Goal: Complete application form

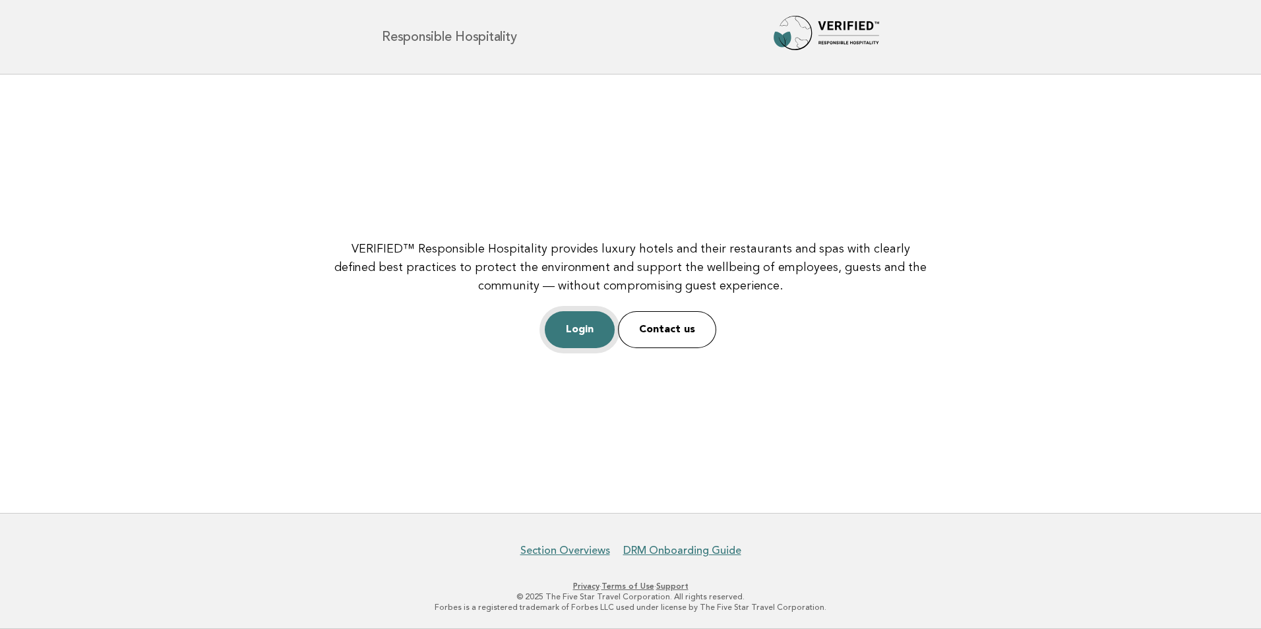
click at [590, 325] on link "Login" at bounding box center [580, 329] width 70 height 37
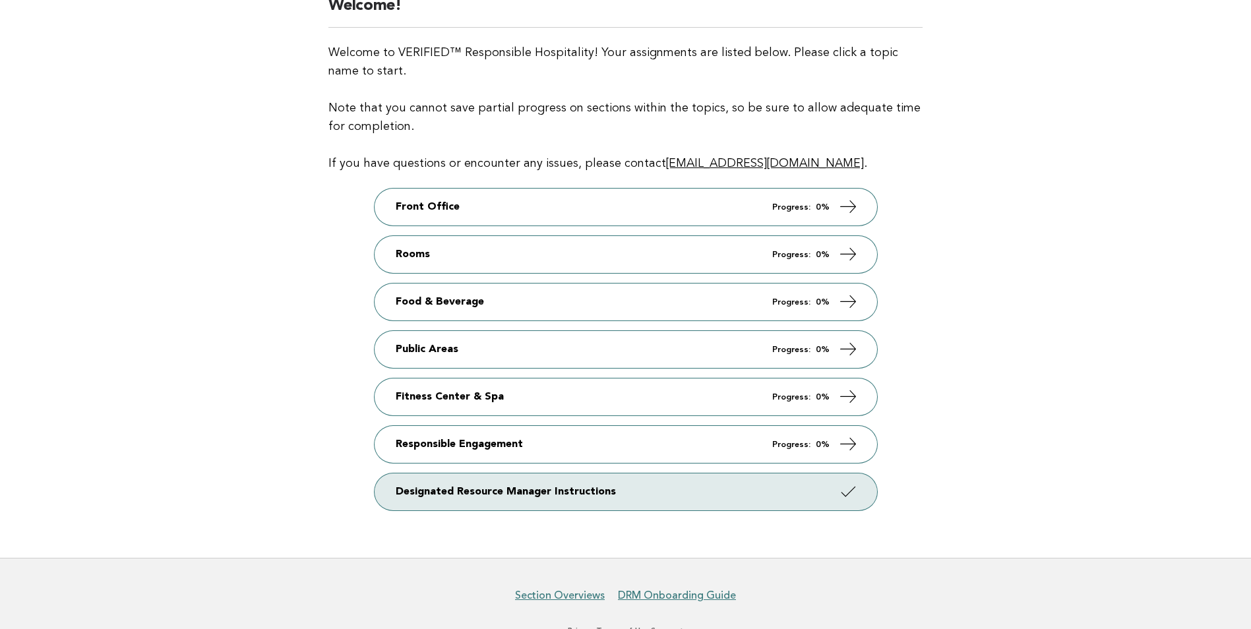
scroll to position [132, 0]
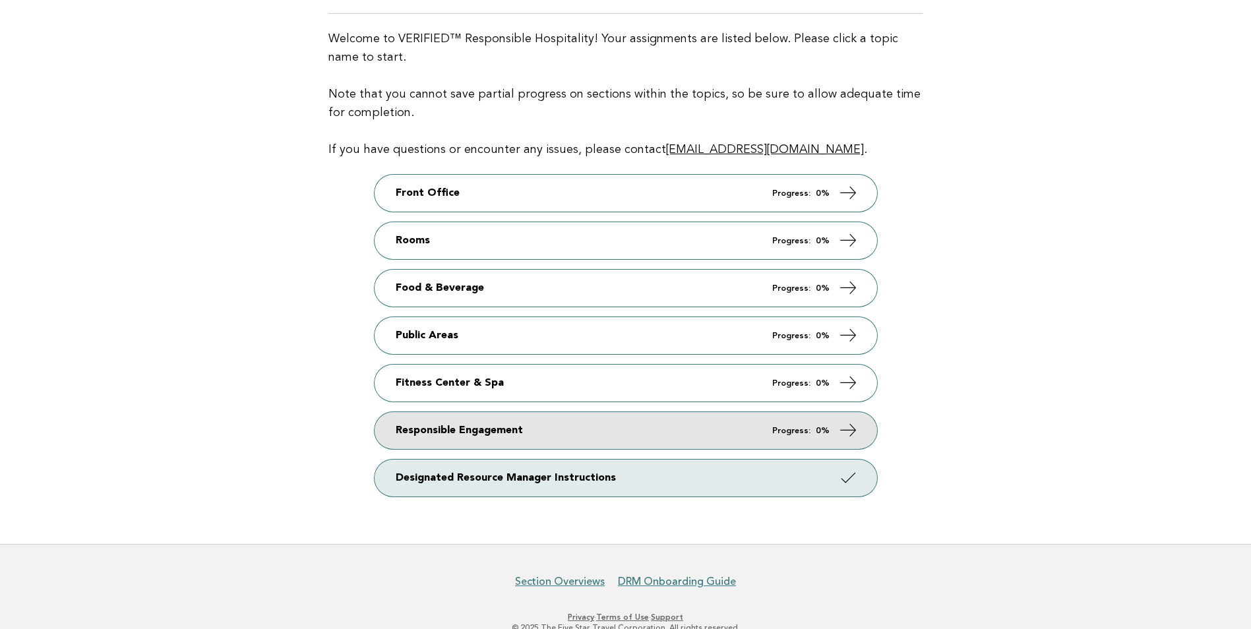
click at [842, 434] on icon at bounding box center [847, 430] width 19 height 19
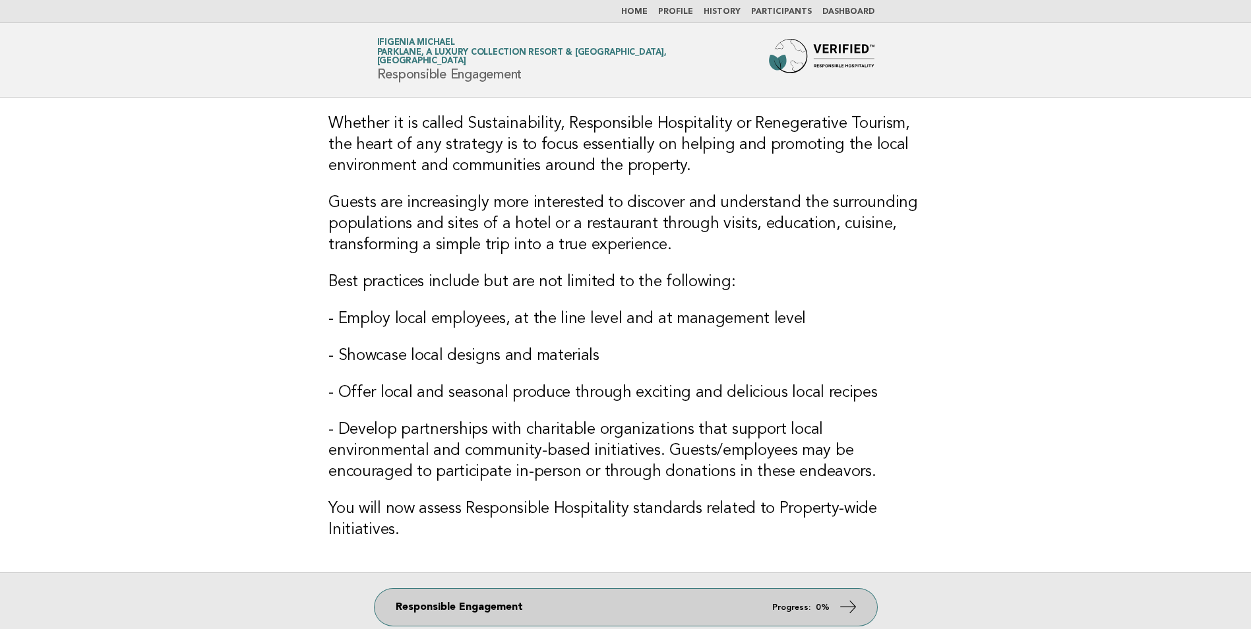
click at [851, 604] on icon at bounding box center [847, 607] width 19 height 19
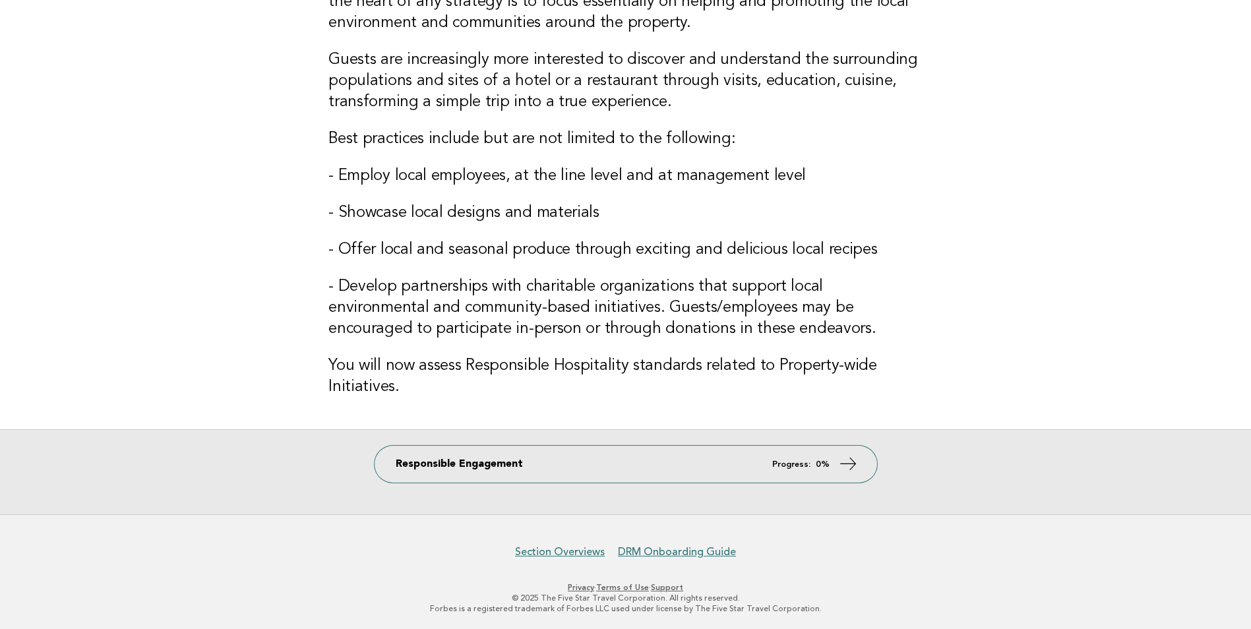
scroll to position [144, 0]
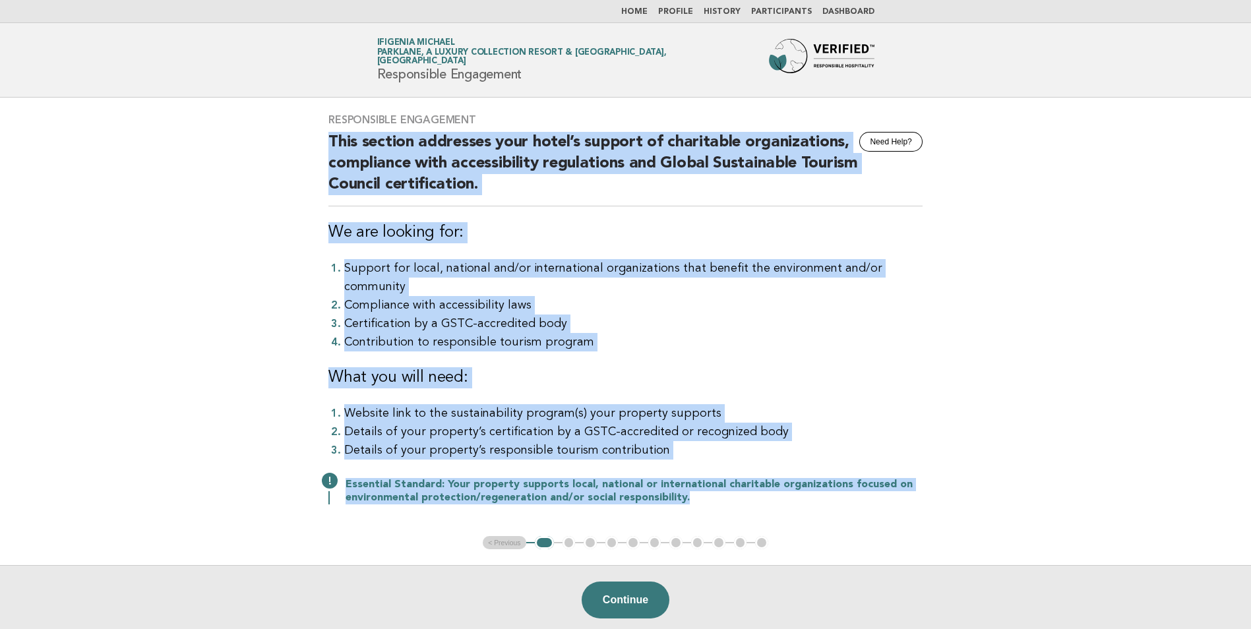
drag, startPoint x: 328, startPoint y: 137, endPoint x: 689, endPoint y: 481, distance: 498.7
click at [689, 481] on div "Responsible Engagement Need Help? This section addresses your hotel’s support o…" at bounding box center [626, 317] width 626 height 439
drag, startPoint x: 689, startPoint y: 481, endPoint x: 597, endPoint y: 469, distance: 92.5
copy div "This section addresses your hotel’s support of charitable organizations, compli…"
click at [616, 582] on button "Continue" at bounding box center [626, 600] width 88 height 37
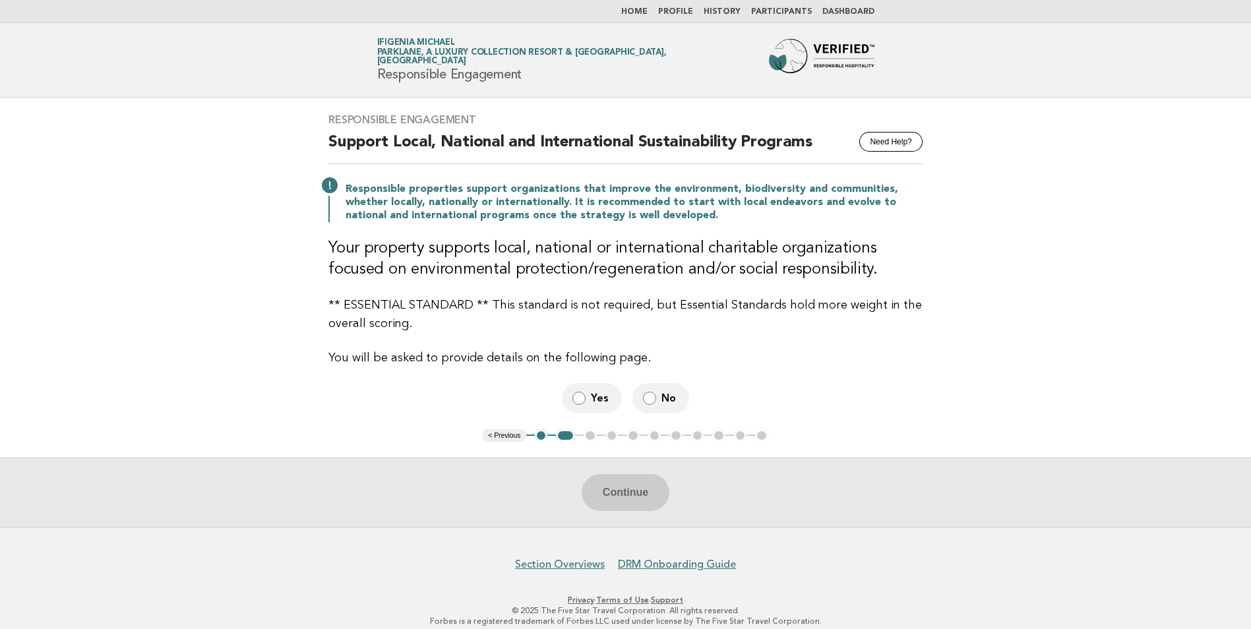
click at [338, 135] on h2 "Support Local, National and International Sustainability Programs" at bounding box center [625, 148] width 594 height 32
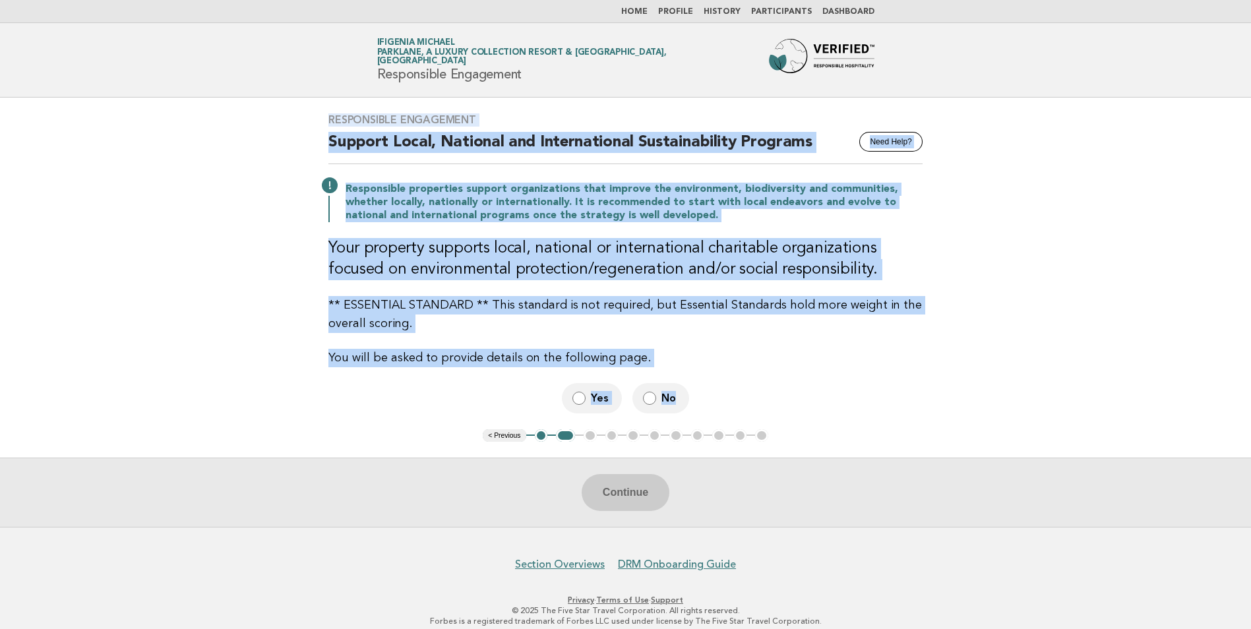
drag, startPoint x: 327, startPoint y: 117, endPoint x: 691, endPoint y: 404, distance: 463.0
click at [691, 404] on div "Responsible Engagement Need Help? Support Local, National and International Sus…" at bounding box center [626, 263] width 626 height 331
drag, startPoint x: 691, startPoint y: 404, endPoint x: 731, endPoint y: 386, distance: 44.9
copy div "Responsible Engagement Need Help? Support Local, National and International Sus…"
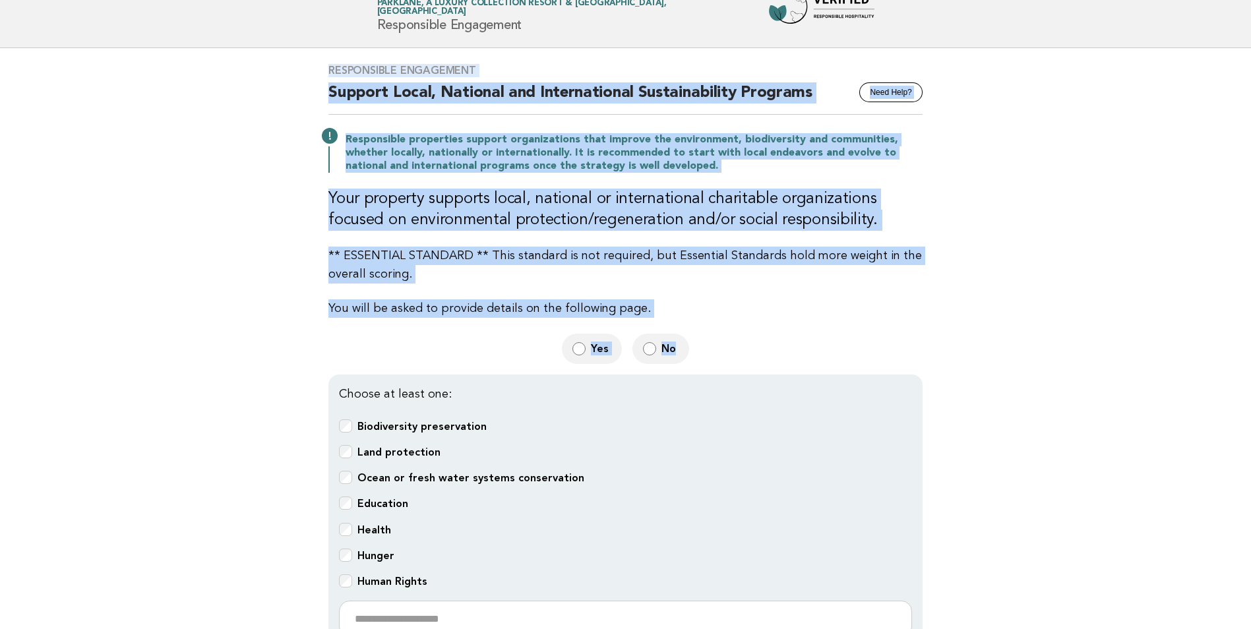
scroll to position [198, 0]
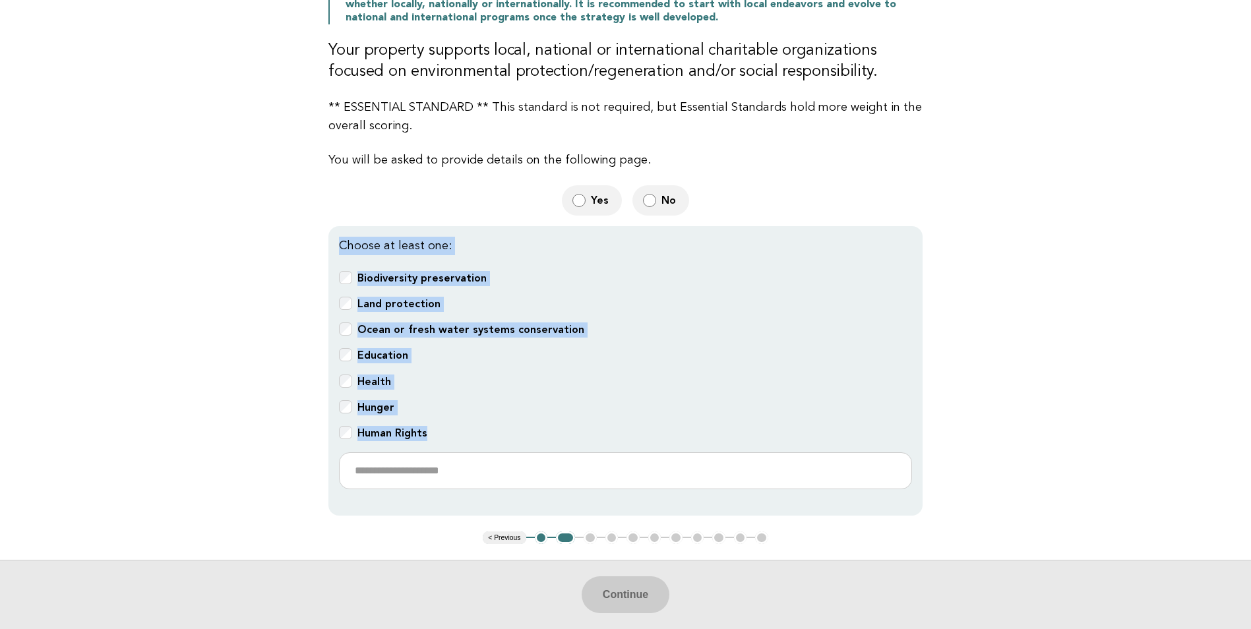
drag, startPoint x: 336, startPoint y: 242, endPoint x: 453, endPoint y: 461, distance: 248.2
click at [453, 461] on div "Choose at least one: Biodiversity preservation Land protection Ocean or fresh w…" at bounding box center [625, 371] width 594 height 290
copy div "Choose at least one: Biodiversity preservation Land protection Ocean or fresh w…"
click at [621, 589] on button "Continue" at bounding box center [626, 594] width 88 height 37
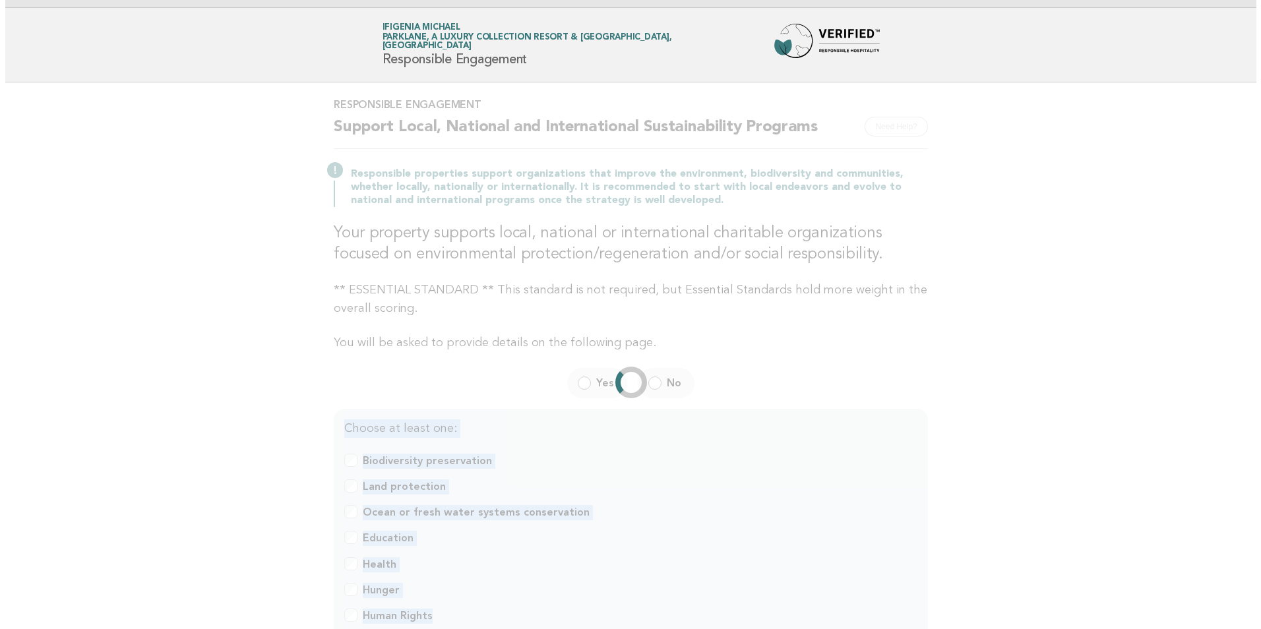
scroll to position [0, 0]
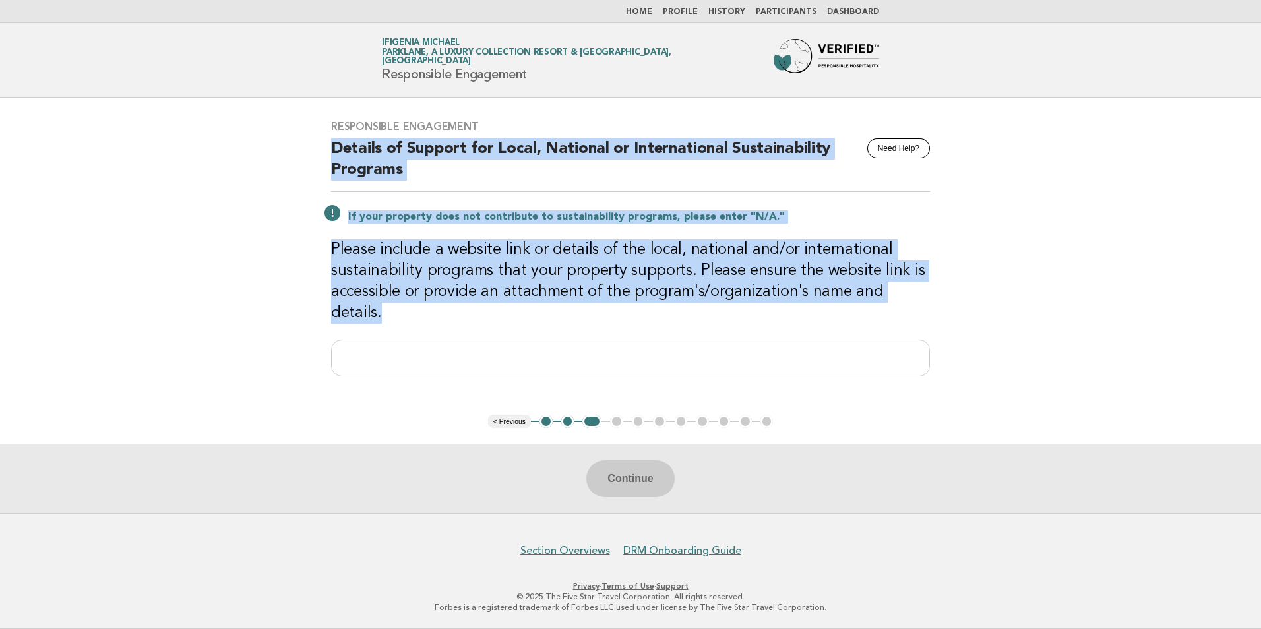
drag, startPoint x: 335, startPoint y: 159, endPoint x: 615, endPoint y: 370, distance: 350.9
click at [615, 370] on div "Responsible Engagement Need Help? Details of Support for Local, National or Int…" at bounding box center [630, 256] width 631 height 304
drag, startPoint x: 615, startPoint y: 370, endPoint x: 571, endPoint y: 301, distance: 81.6
copy div "Details of Support for Local, National or International Sustainability Programs…"
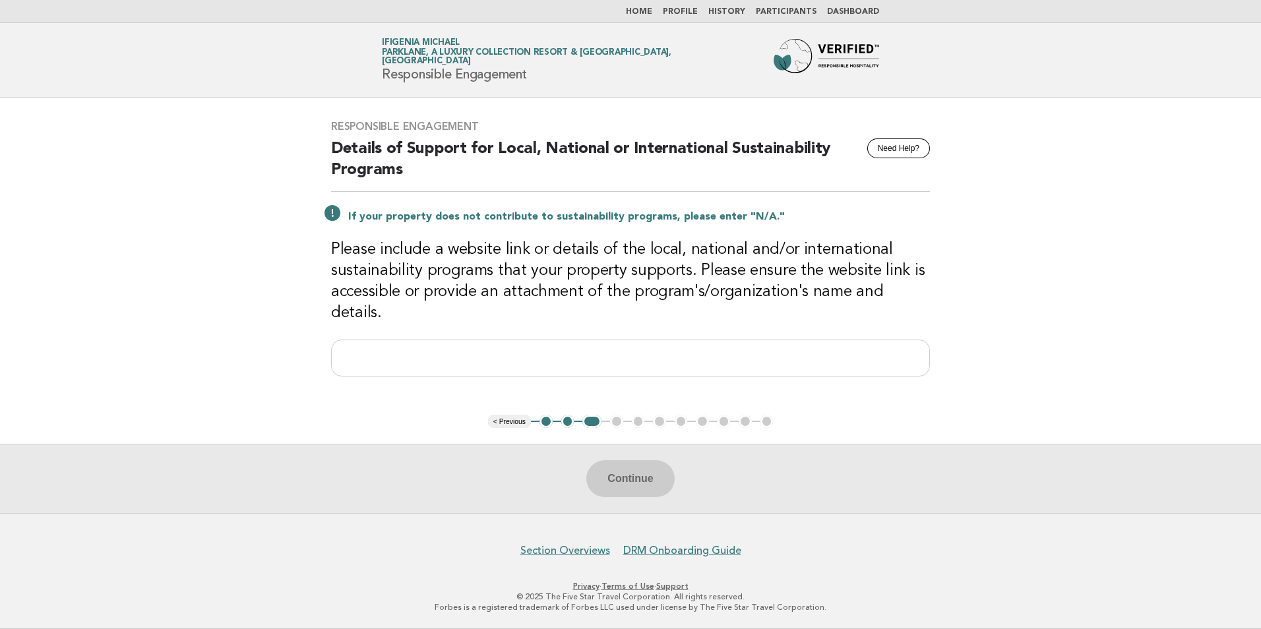
click at [618, 423] on ul "< Previous 1 2 3 4 5 6 7 8 9 10 11" at bounding box center [631, 421] width 286 height 13
click at [622, 478] on div "Continue" at bounding box center [630, 478] width 1261 height 69
click at [904, 154] on button "Need Help?" at bounding box center [898, 149] width 63 height 20
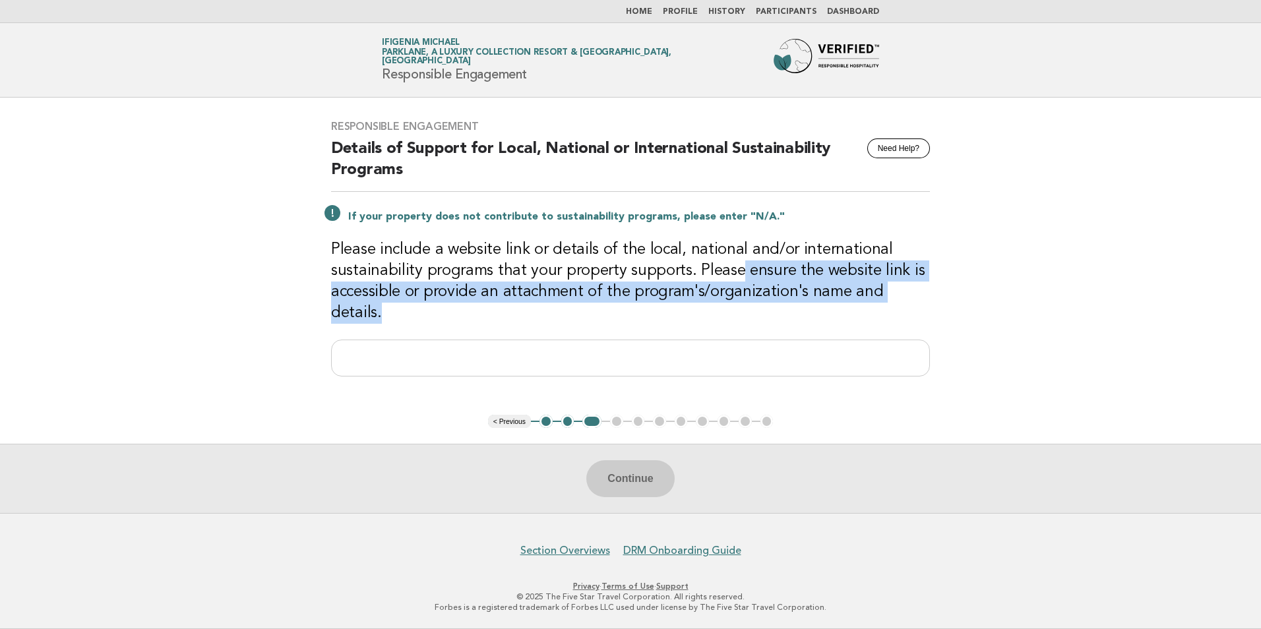
drag, startPoint x: 733, startPoint y: 280, endPoint x: 739, endPoint y: 328, distance: 48.5
click at [739, 328] on div "Responsible Engagement Need Help? Details of Support for Local, National or Int…" at bounding box center [630, 256] width 631 height 304
drag, startPoint x: 739, startPoint y: 328, endPoint x: 714, endPoint y: 355, distance: 36.9
click at [714, 355] on input "text" at bounding box center [630, 358] width 599 height 37
click at [426, 340] on input "text" at bounding box center [630, 358] width 599 height 37
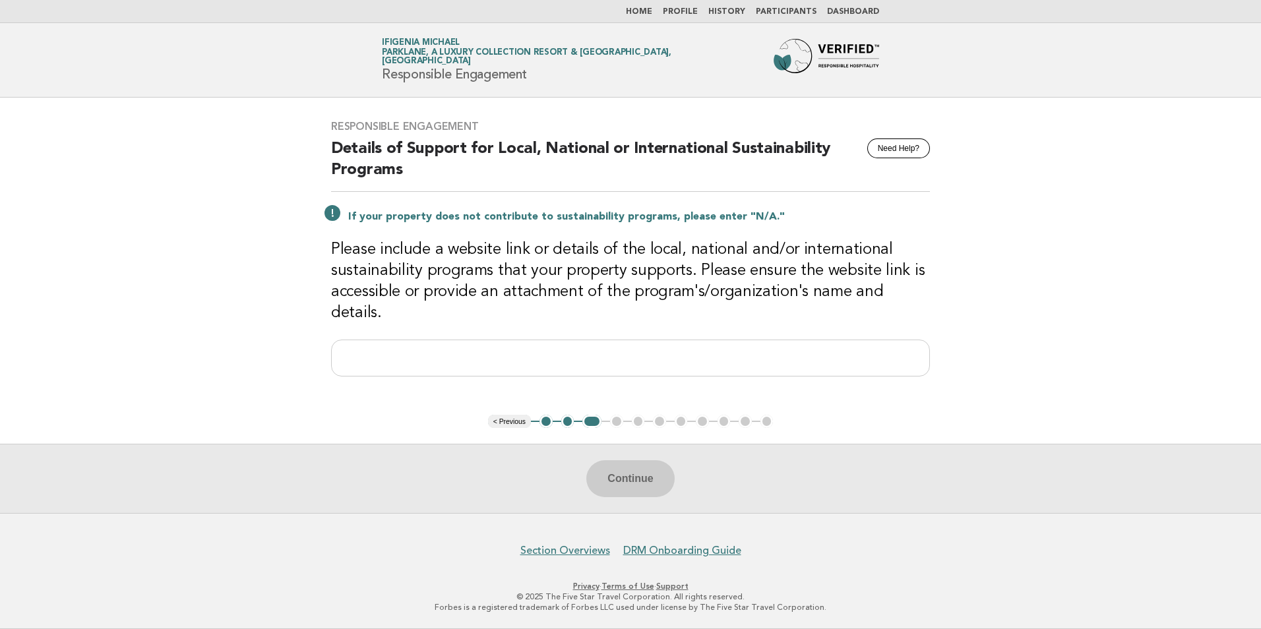
drag, startPoint x: 377, startPoint y: 349, endPoint x: 675, endPoint y: 323, distance: 299.9
click at [675, 323] on div "Responsible Engagement Need Help? Details of Support for Local, National or Int…" at bounding box center [630, 256] width 631 height 304
click at [485, 348] on input "text" at bounding box center [630, 358] width 599 height 37
type input "*"
type input "**********"
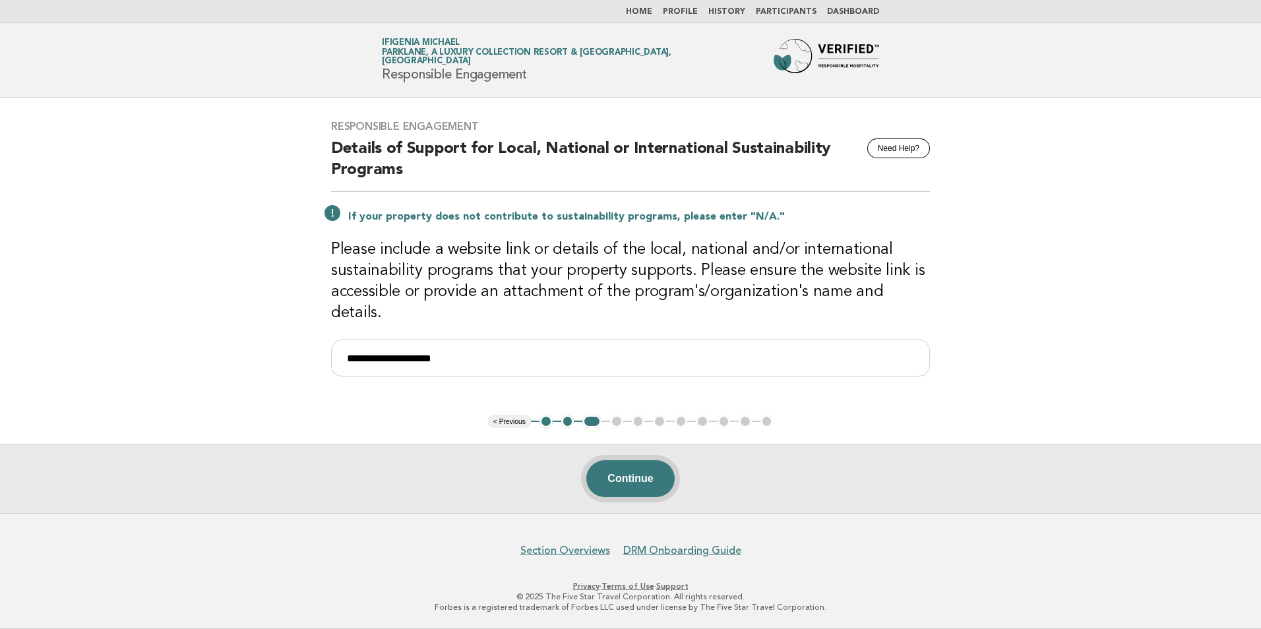
click at [638, 483] on button "Continue" at bounding box center [630, 478] width 88 height 37
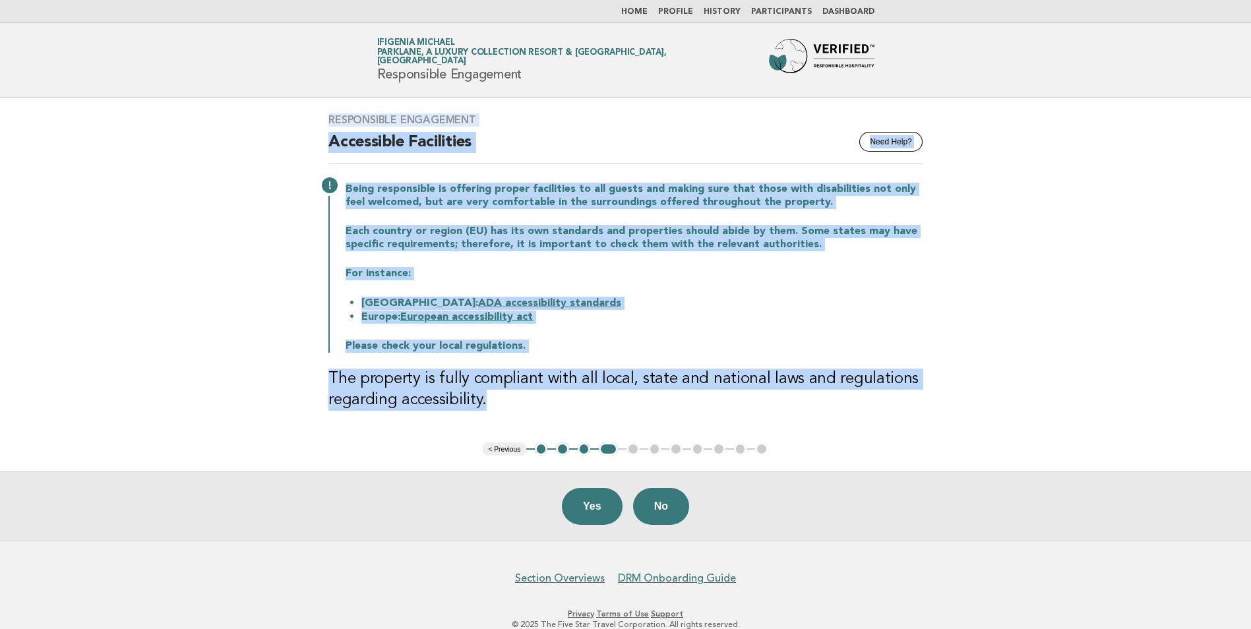
drag, startPoint x: 327, startPoint y: 115, endPoint x: 897, endPoint y: 392, distance: 633.6
click at [897, 392] on div "Responsible Engagement Need Help? Accessible Facilities Being responsible is of…" at bounding box center [626, 270] width 626 height 345
copy div "Responsible Engagement Need Help? Accessible Facilities Being responsible is of…"
click at [602, 512] on button "Yes" at bounding box center [592, 506] width 61 height 37
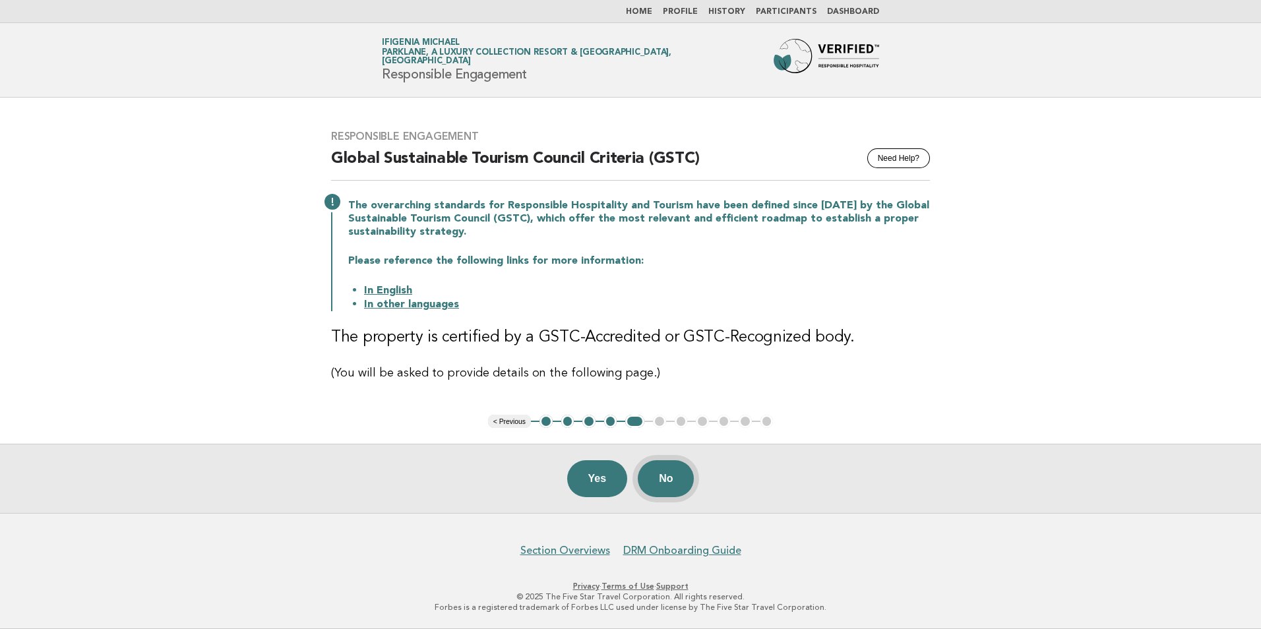
click at [681, 483] on button "No" at bounding box center [666, 478] width 56 height 37
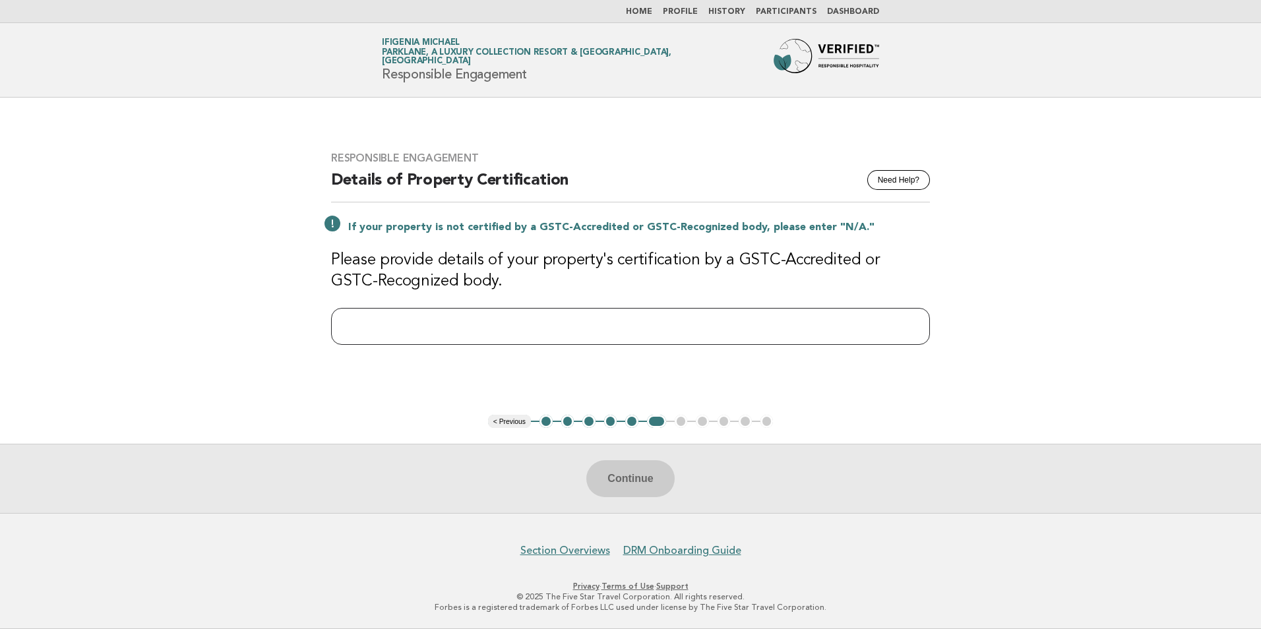
click at [633, 330] on input "text" at bounding box center [630, 326] width 599 height 37
type input "***"
click at [628, 487] on button "Continue" at bounding box center [630, 478] width 88 height 37
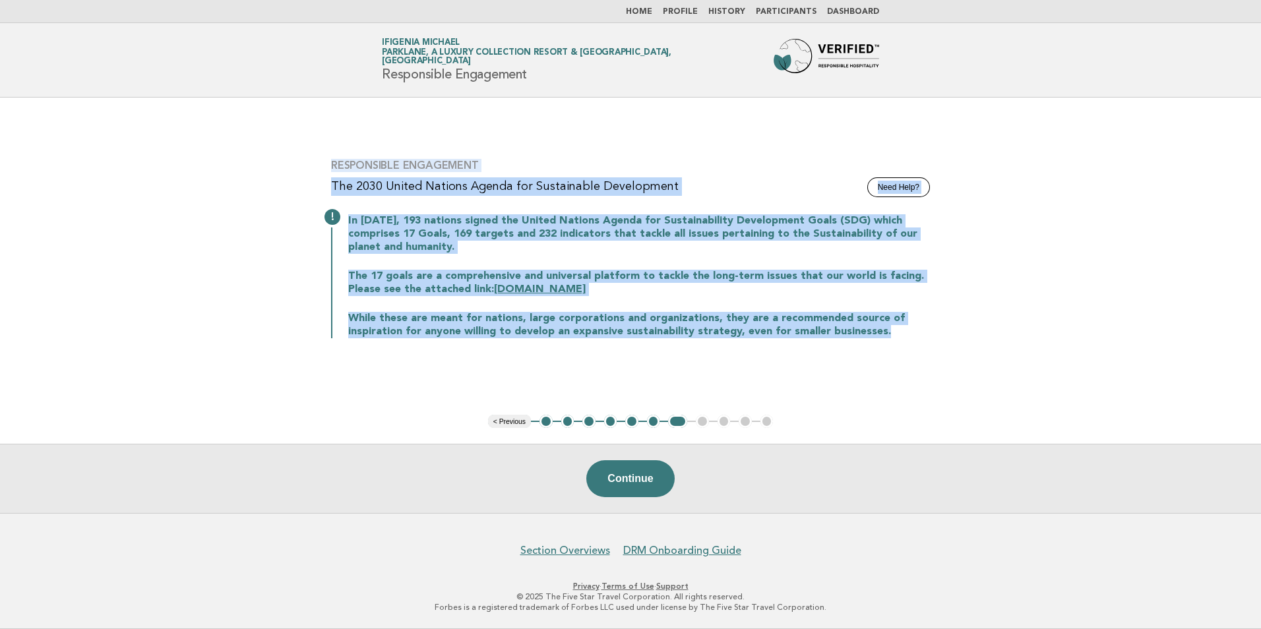
drag, startPoint x: 334, startPoint y: 164, endPoint x: 909, endPoint y: 340, distance: 601.5
click at [909, 340] on div "Responsible Engagement Need Help? The 2030 United Nations Agenda for Sustainabl…" at bounding box center [630, 256] width 631 height 227
copy div "Responsible Engagement Need Help? The 2030 United Nations Agenda for Sustainabl…"
click at [656, 485] on button "Continue" at bounding box center [630, 478] width 88 height 37
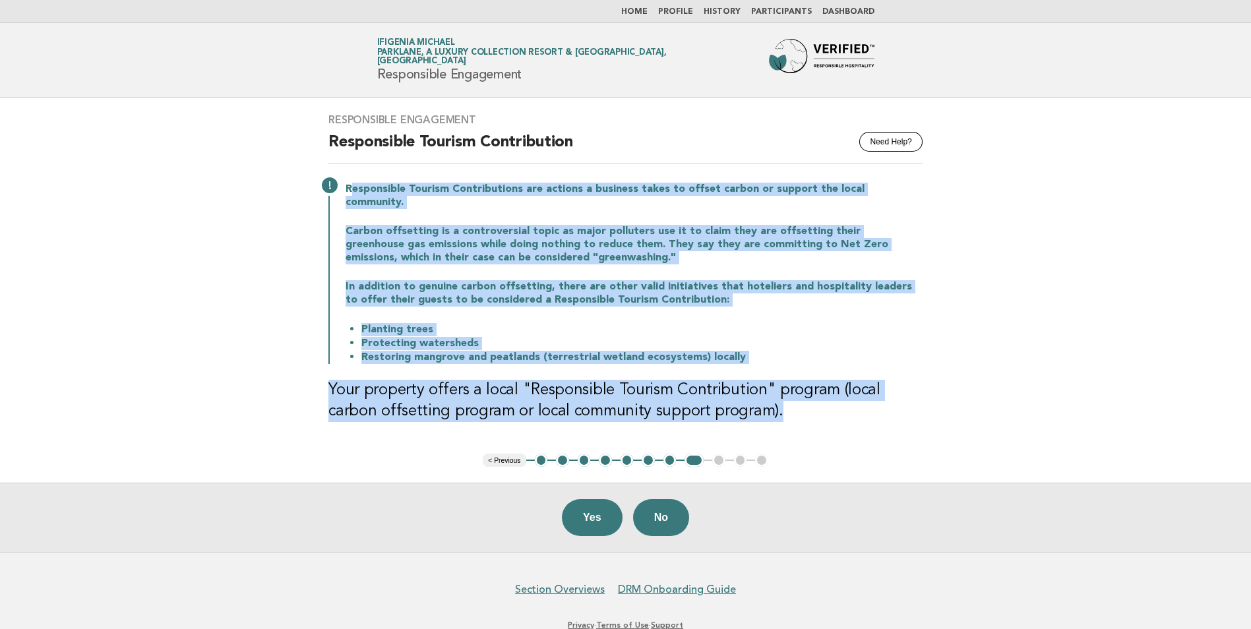
drag, startPoint x: 349, startPoint y: 187, endPoint x: 722, endPoint y: 406, distance: 433.1
click at [722, 406] on div "Responsible Engagement Need Help? Responsible Tourism Contribution Responsible …" at bounding box center [626, 276] width 626 height 356
drag, startPoint x: 722, startPoint y: 406, endPoint x: 675, endPoint y: 396, distance: 48.6
copy div "esponsible Tourism Contributions are actions a business takes to offset carbon …"
click at [595, 511] on button "Yes" at bounding box center [592, 517] width 61 height 37
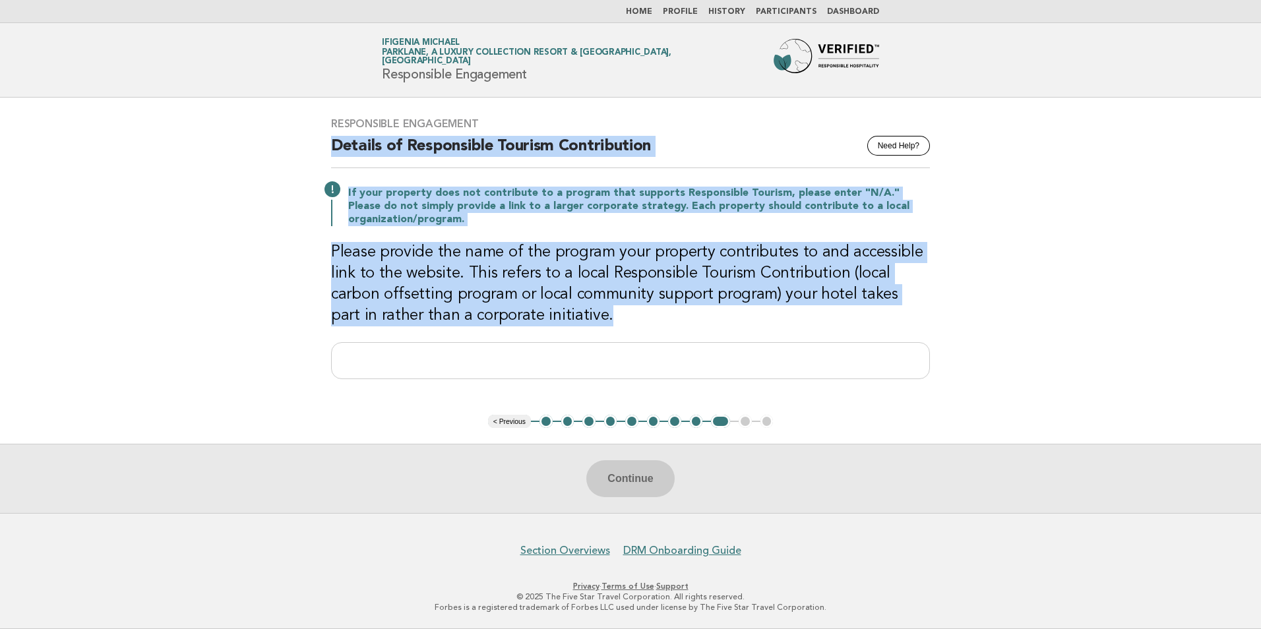
drag, startPoint x: 532, startPoint y: 311, endPoint x: 325, endPoint y: 159, distance: 257.3
click at [325, 159] on div "Responsible Engagement Need Help? Details of Responsible Tourism Contribution I…" at bounding box center [630, 256] width 631 height 309
drag, startPoint x: 325, startPoint y: 159, endPoint x: 384, endPoint y: 144, distance: 61.3
copy div "Details of Responsible Tourism Contribution If your property does not contribut…"
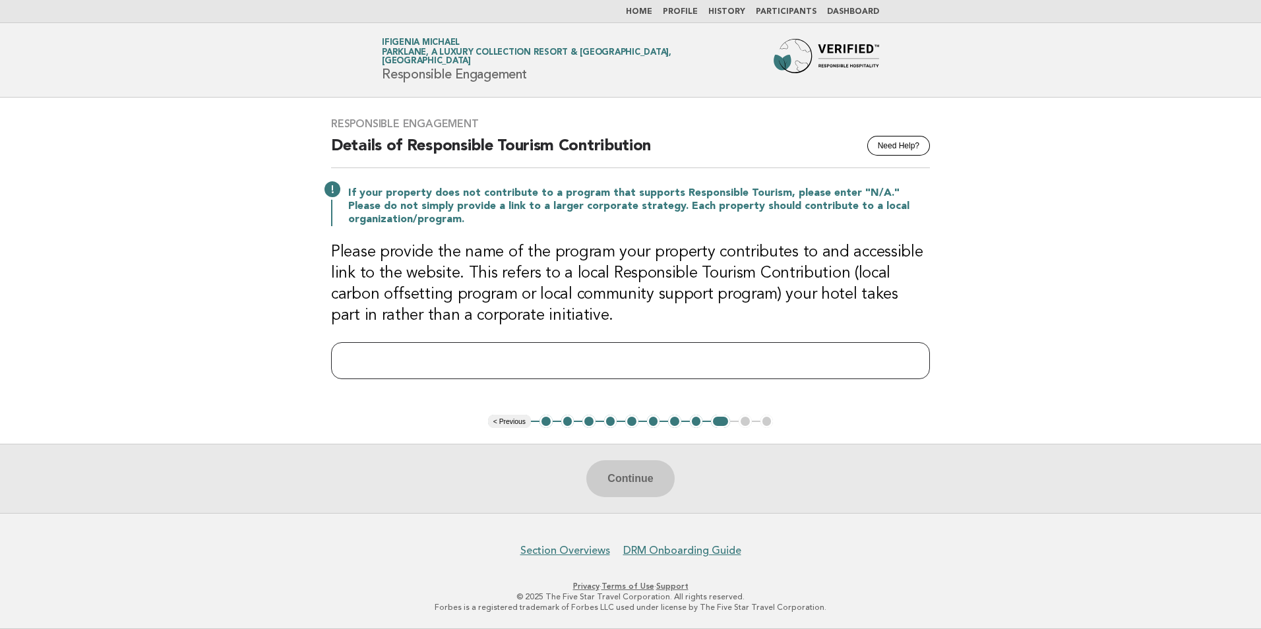
click at [371, 367] on input "text" at bounding box center [630, 360] width 599 height 37
type input "**********"
click at [658, 484] on button "Continue" at bounding box center [630, 478] width 88 height 37
